Goal: Task Accomplishment & Management: Manage account settings

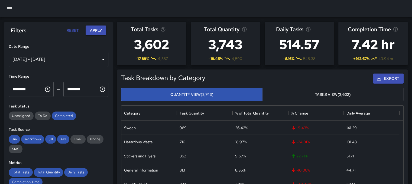
click at [12, 7] on icon "button" at bounding box center [10, 8] width 7 height 7
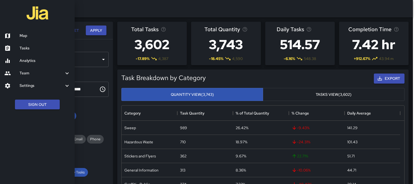
click at [27, 56] on link "Analytics" at bounding box center [37, 61] width 75 height 12
click at [47, 58] on h6 "Analytics" at bounding box center [45, 61] width 51 height 6
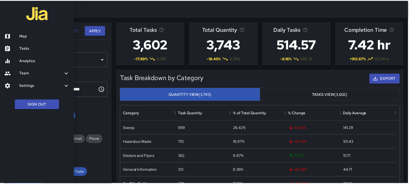
scroll to position [4, 4]
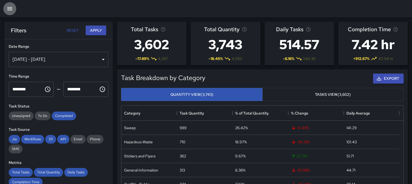
click at [10, 4] on button "button" at bounding box center [9, 8] width 13 height 13
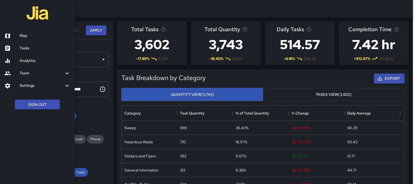
click at [27, 49] on h6 "Tasks" at bounding box center [45, 48] width 51 height 6
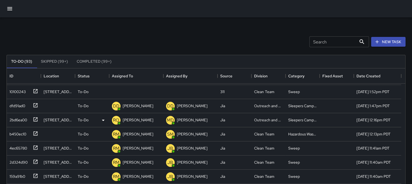
scroll to position [27, 0]
click at [94, 63] on button "Completed (99+)" at bounding box center [94, 61] width 44 height 13
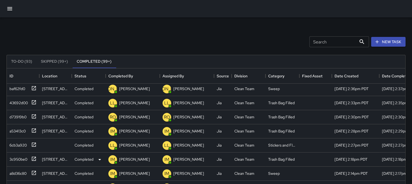
scroll to position [0, 0]
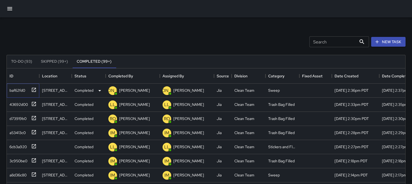
click at [35, 89] on icon at bounding box center [33, 89] width 5 height 5
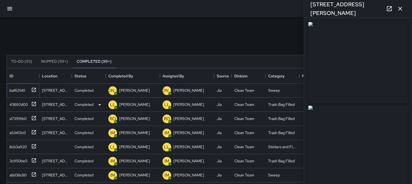
type input "**********"
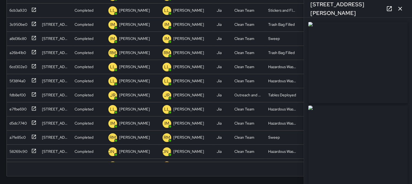
click at [402, 8] on icon "button" at bounding box center [400, 8] width 7 height 7
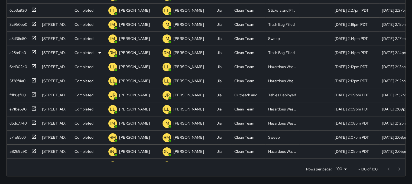
click at [34, 51] on icon at bounding box center [33, 51] width 5 height 5
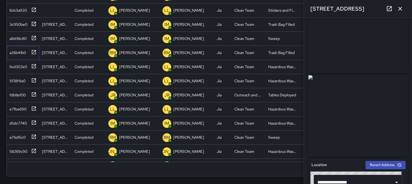
scroll to position [27, 0]
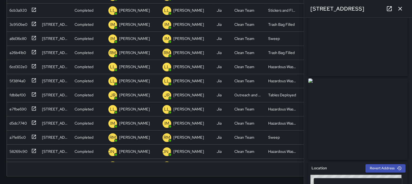
click at [403, 4] on div "[STREET_ADDRESS]" at bounding box center [358, 8] width 108 height 17
click at [399, 8] on icon "button" at bounding box center [401, 9] width 4 height 4
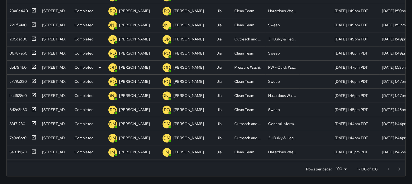
scroll to position [380, 0]
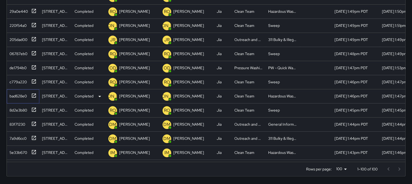
click at [34, 95] on icon at bounding box center [34, 95] width 4 height 4
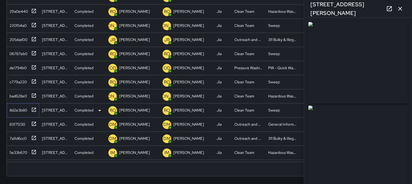
click at [36, 108] on icon at bounding box center [33, 109] width 5 height 5
click at [34, 123] on icon at bounding box center [34, 123] width 4 height 4
type input "**********"
